Goal: Information Seeking & Learning: Learn about a topic

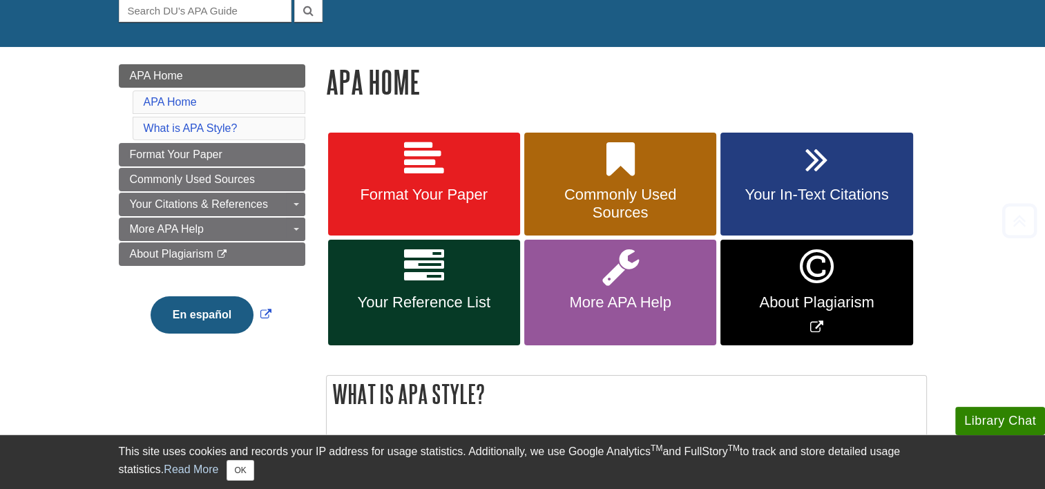
scroll to position [240, 0]
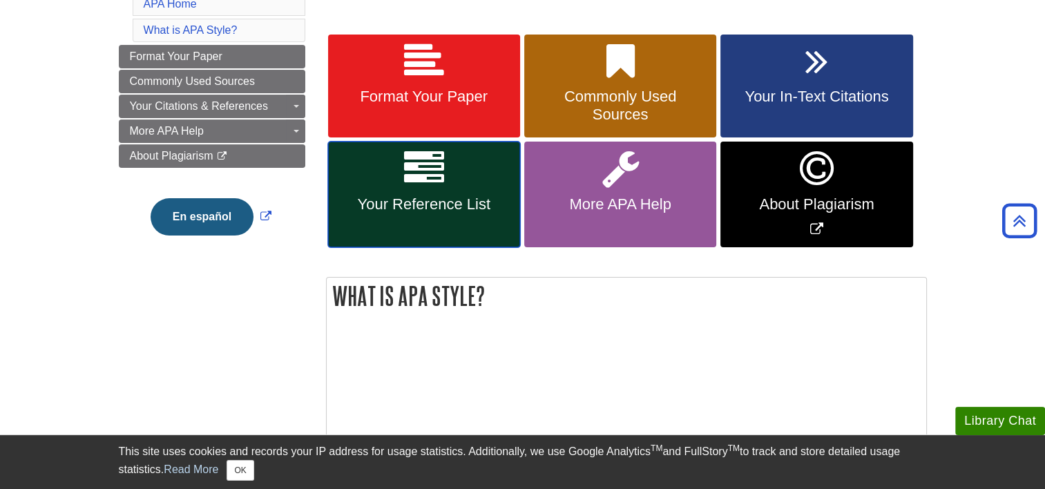
click at [413, 202] on span "Your Reference List" at bounding box center [423, 204] width 171 height 18
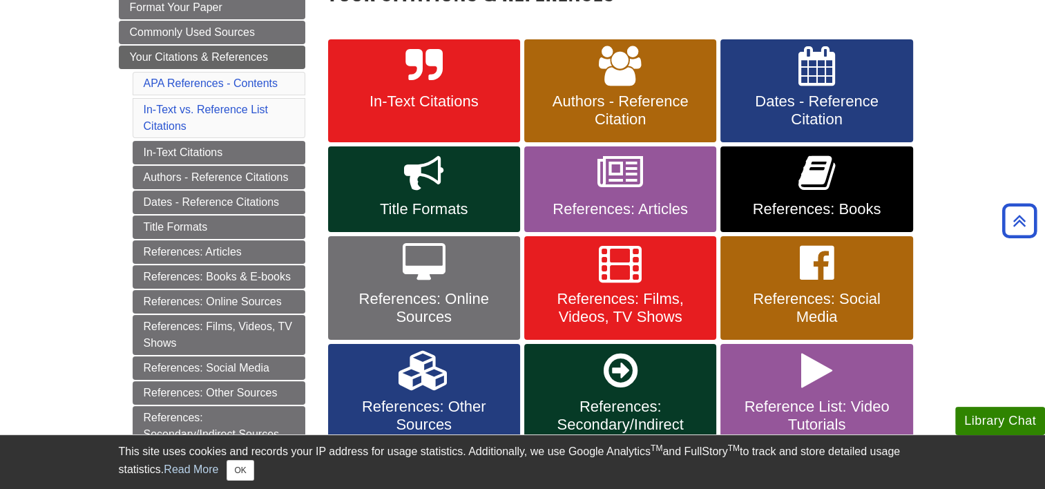
scroll to position [249, 0]
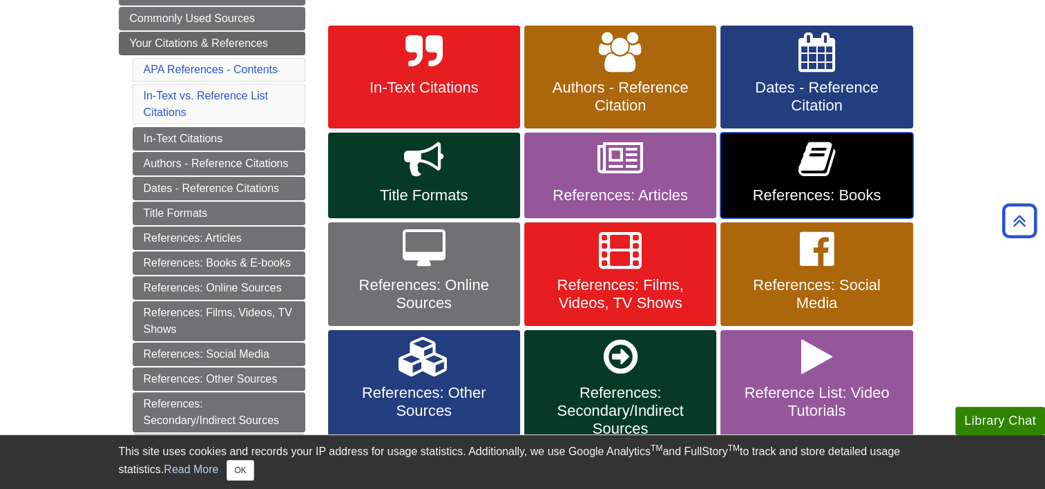
click at [823, 174] on icon at bounding box center [816, 160] width 37 height 40
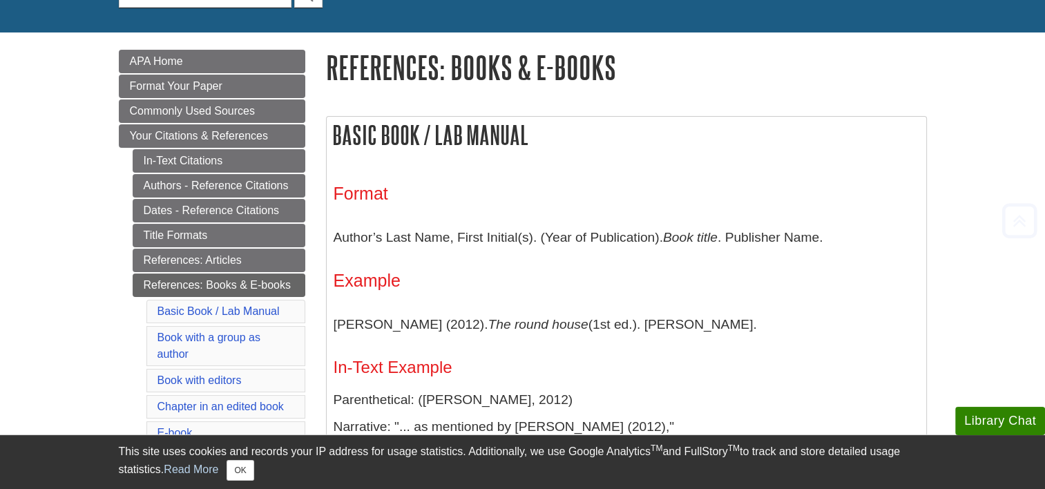
scroll to position [171, 0]
